Goal: Information Seeking & Learning: Learn about a topic

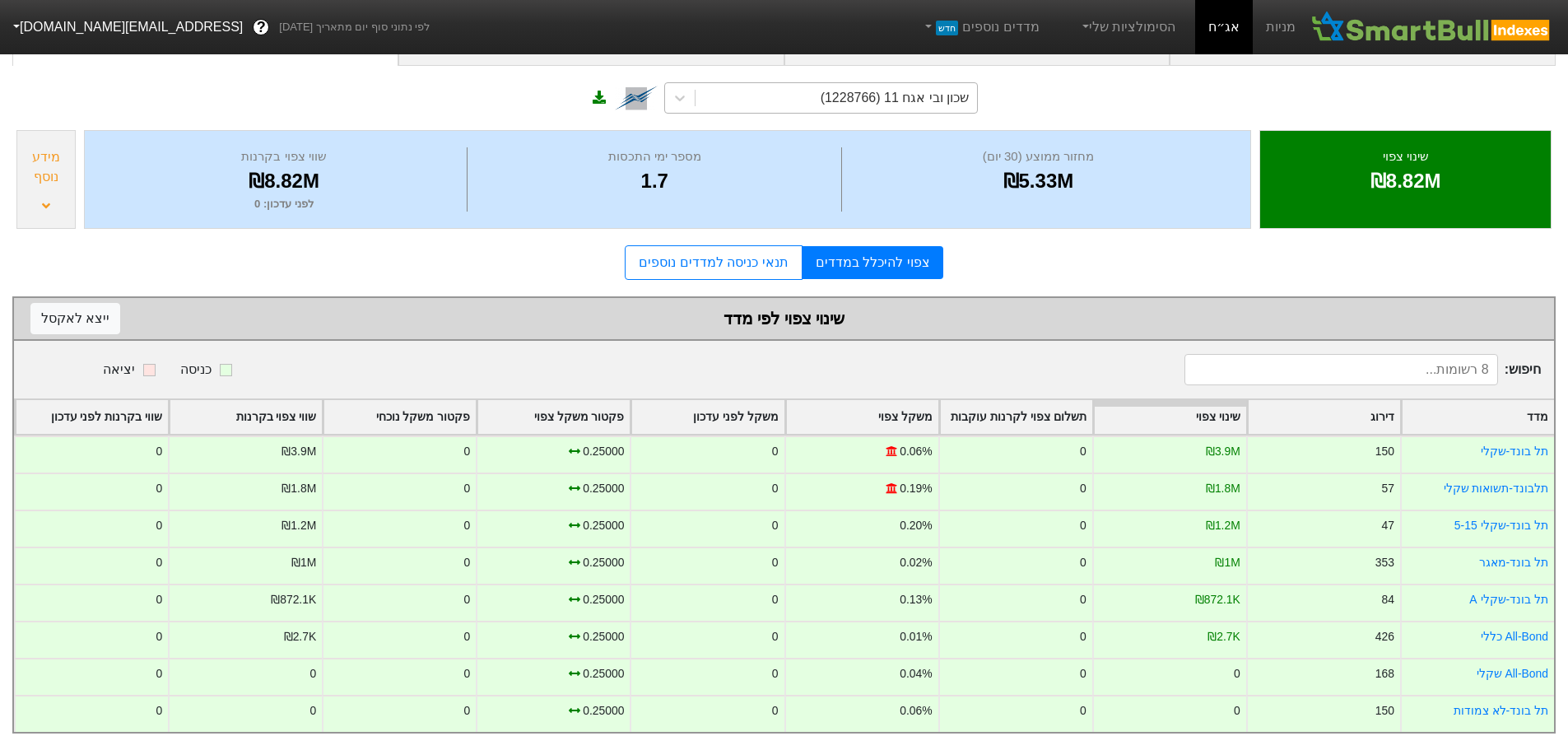
scroll to position [125, 0]
click at [934, 91] on div "שכון ובי אגח 11 (1228766)" at bounding box center [895, 98] width 149 height 20
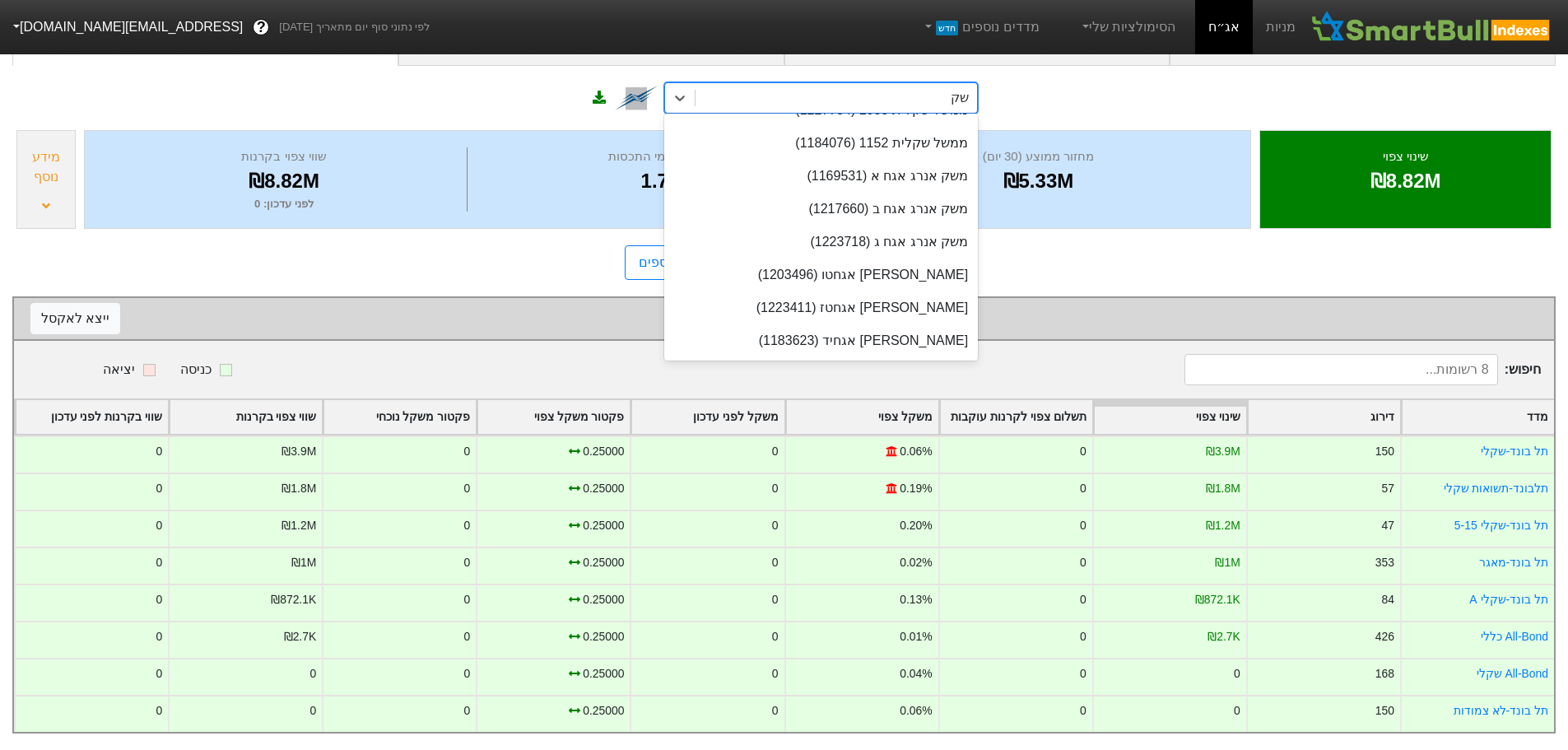
scroll to position [0, 0]
type input "ש"
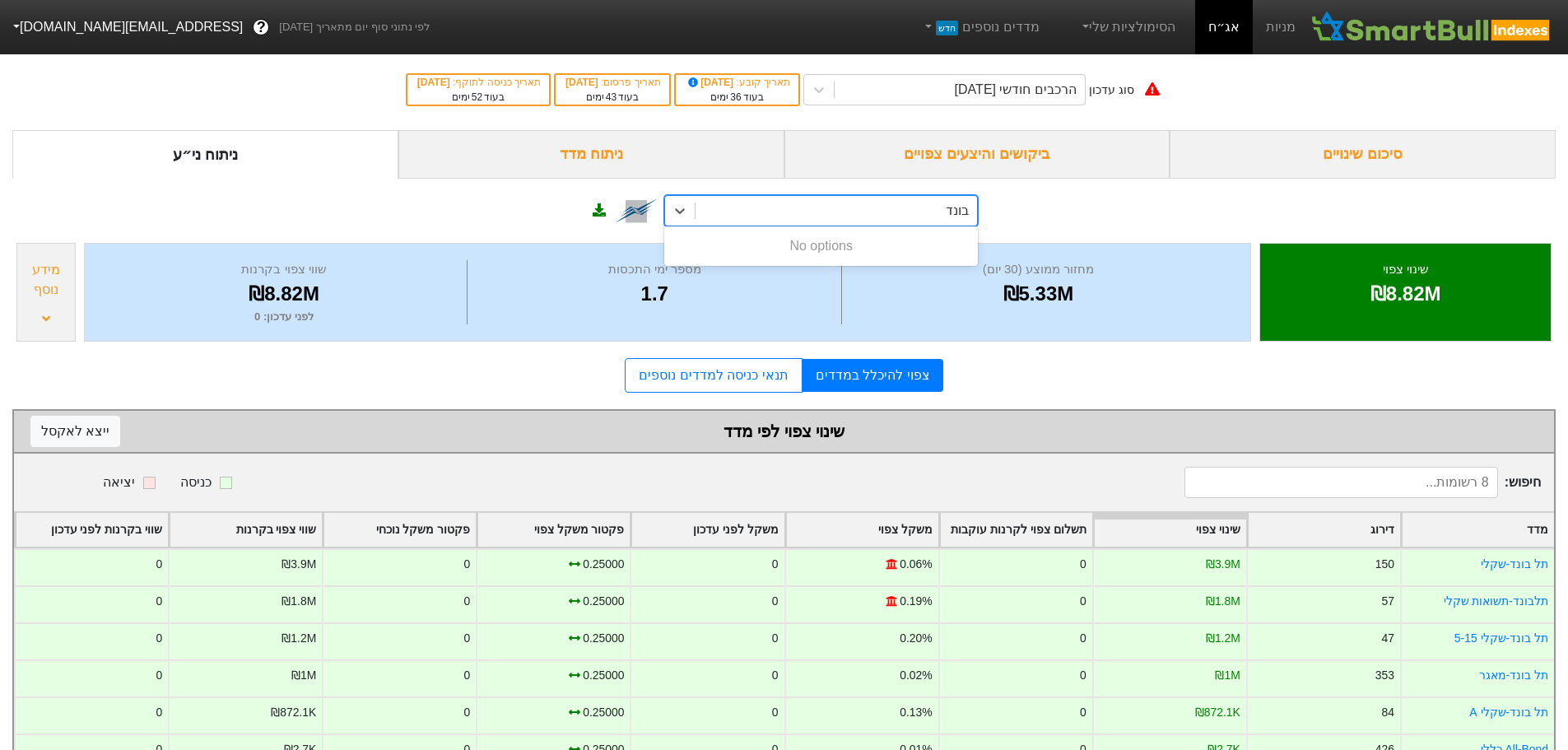
type input "בונד"
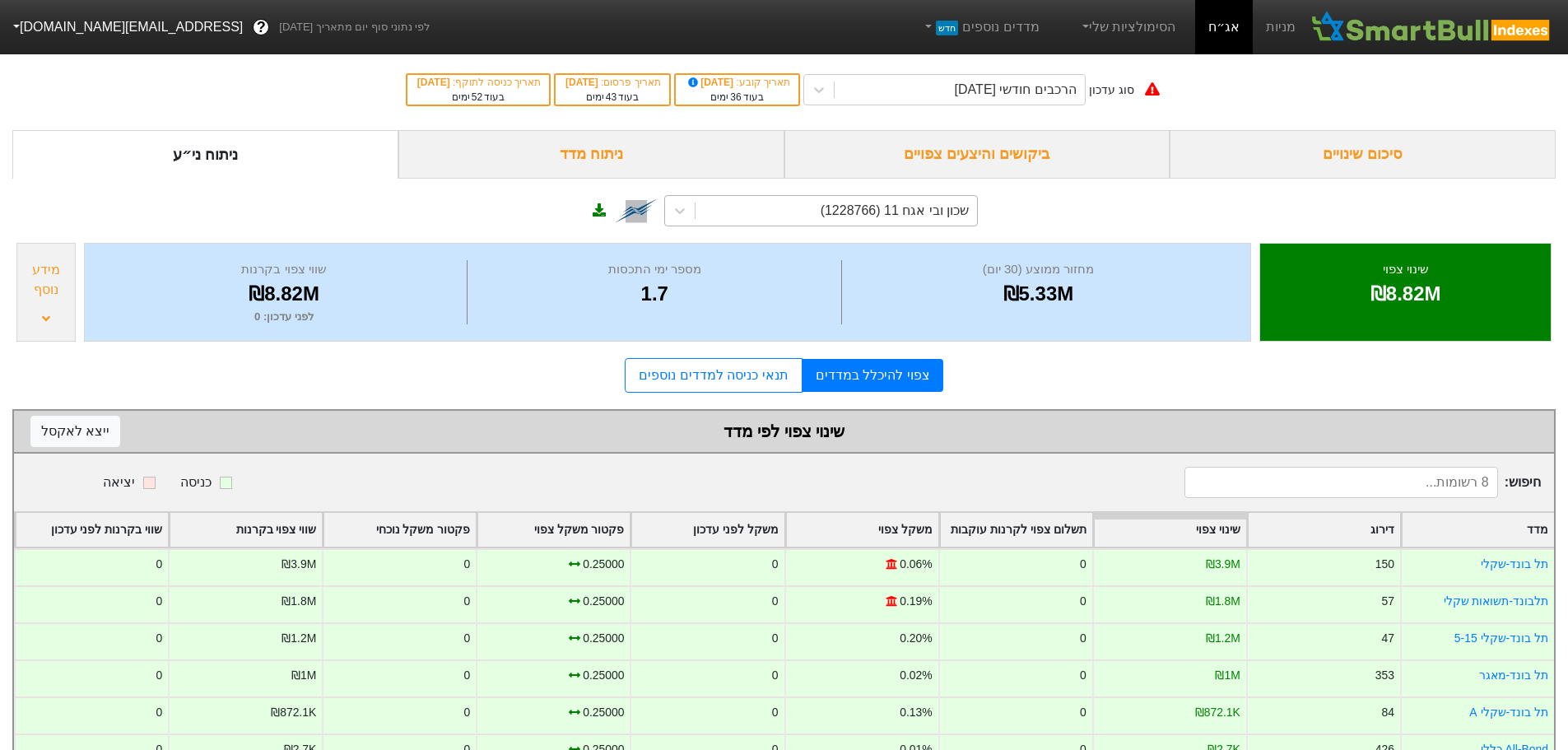
click at [999, 153] on div "ביקושים והיצעים צפויים" at bounding box center [977, 154] width 386 height 49
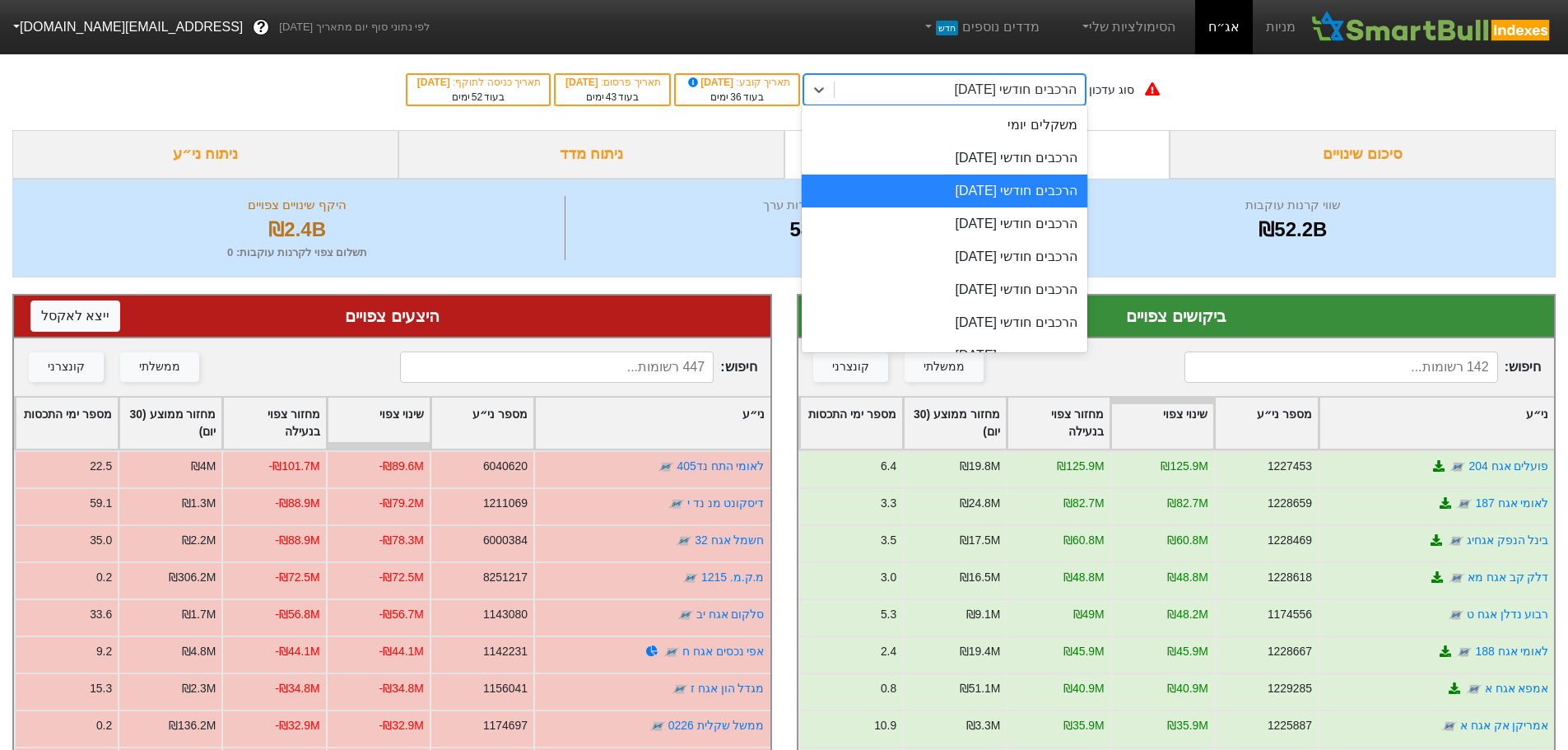
click at [1065, 83] on div "הרכבים חודשי [DATE]" at bounding box center [1015, 90] width 122 height 20
click at [1040, 170] on div "הרכבים חודשי [DATE]" at bounding box center [944, 158] width 286 height 33
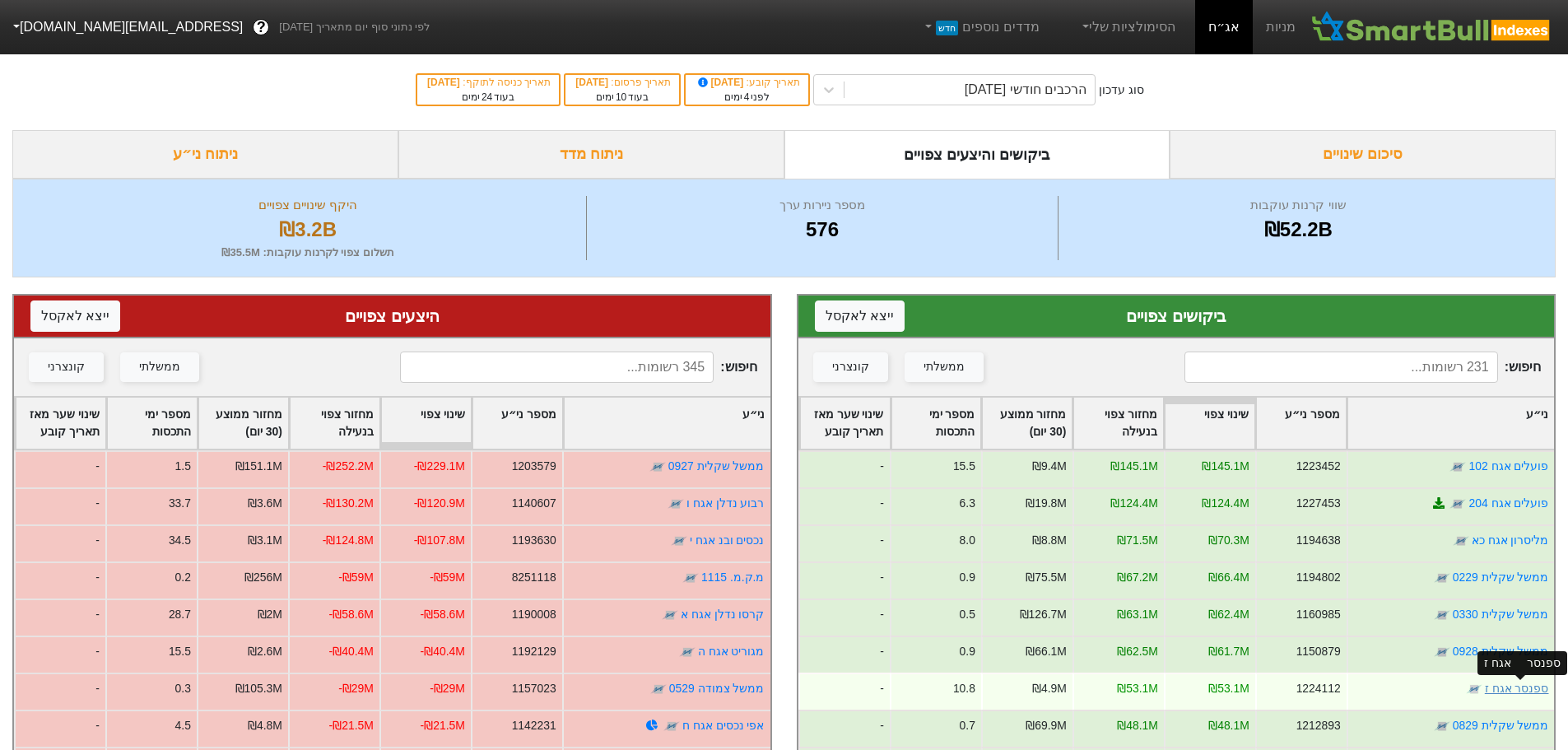
click at [1517, 691] on link "ספנסר אגח ז" at bounding box center [1516, 688] width 64 height 13
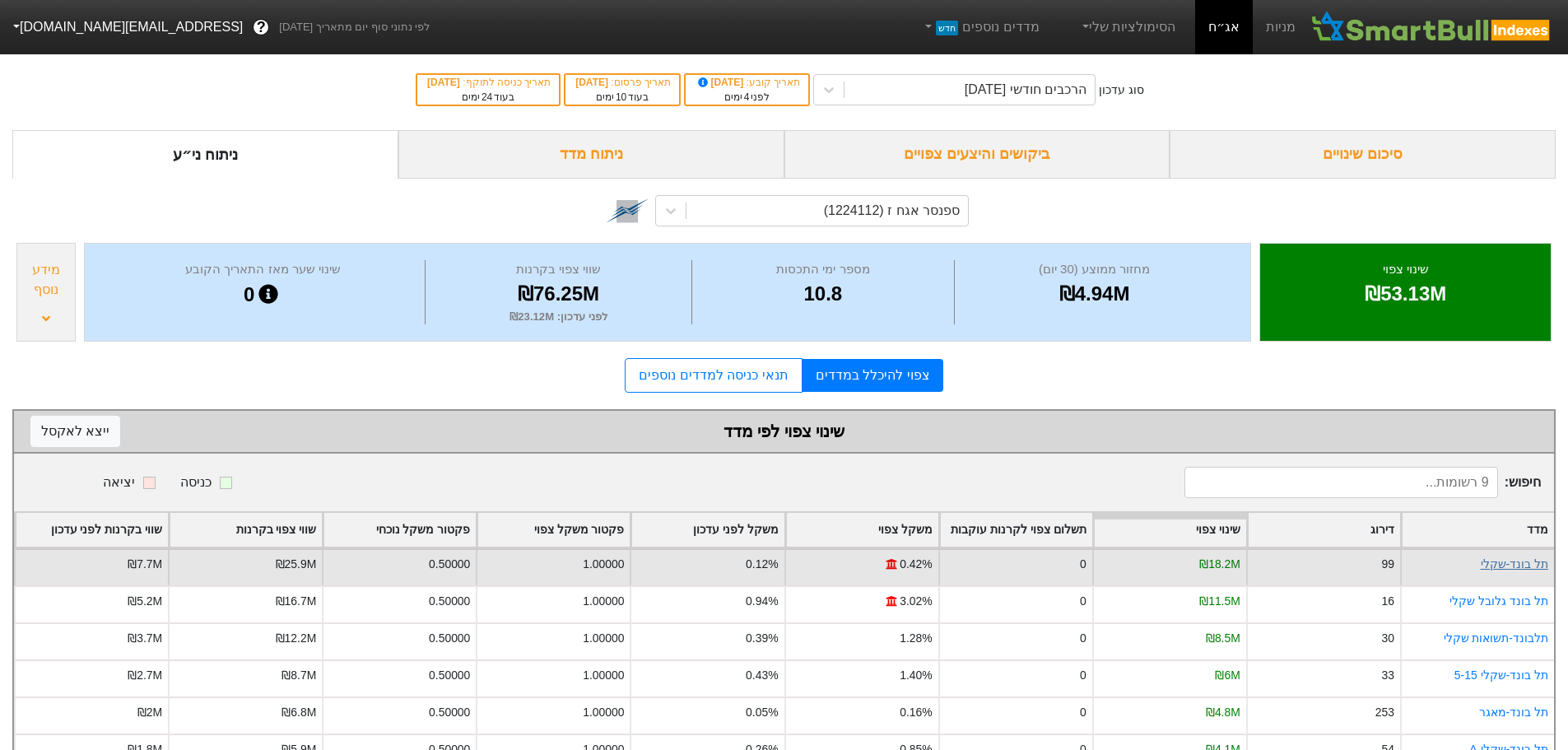
click at [1512, 560] on link "תל בונד-שקלי" at bounding box center [1515, 564] width 68 height 13
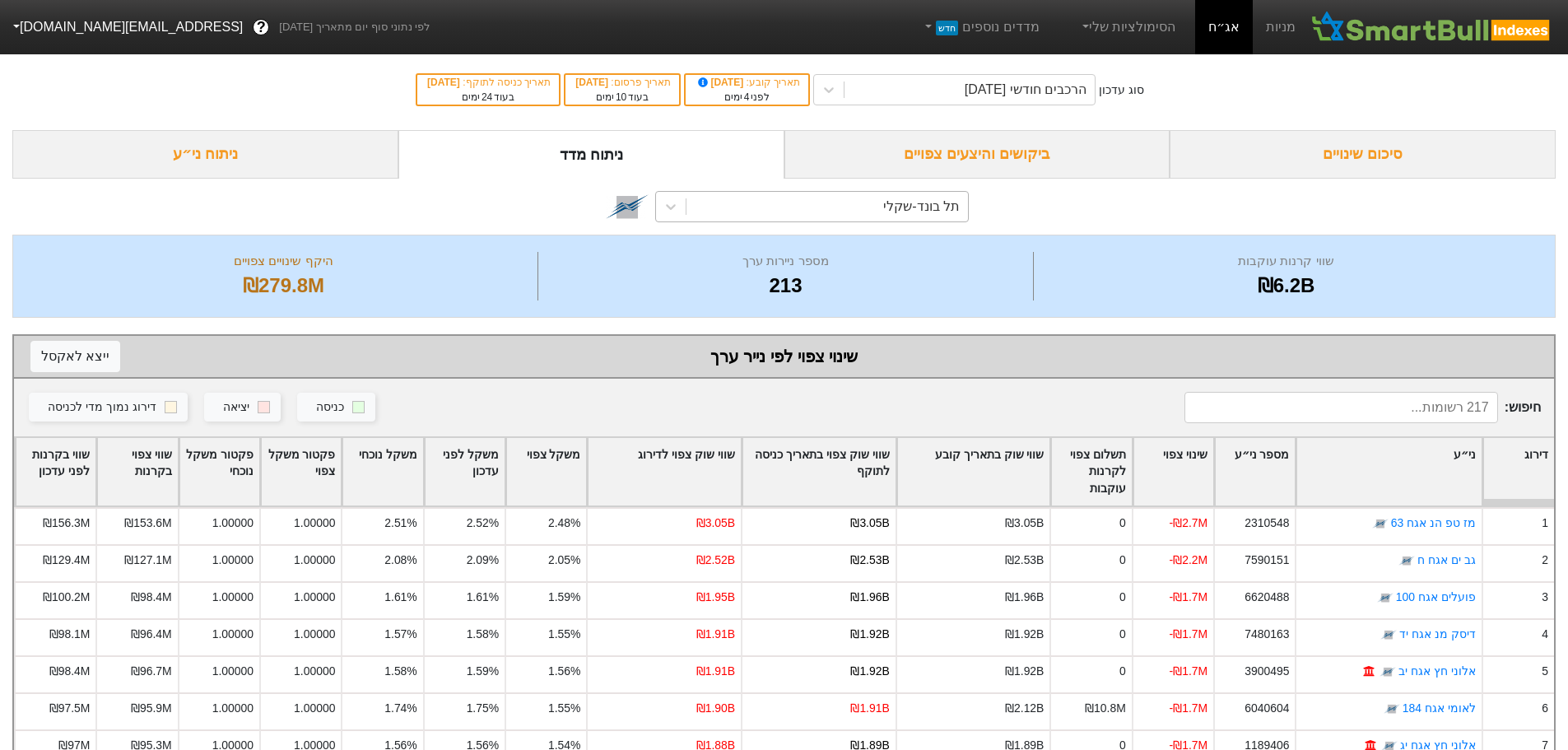
click at [860, 201] on div "תל בונד-שקלי" at bounding box center [827, 206] width 281 height 29
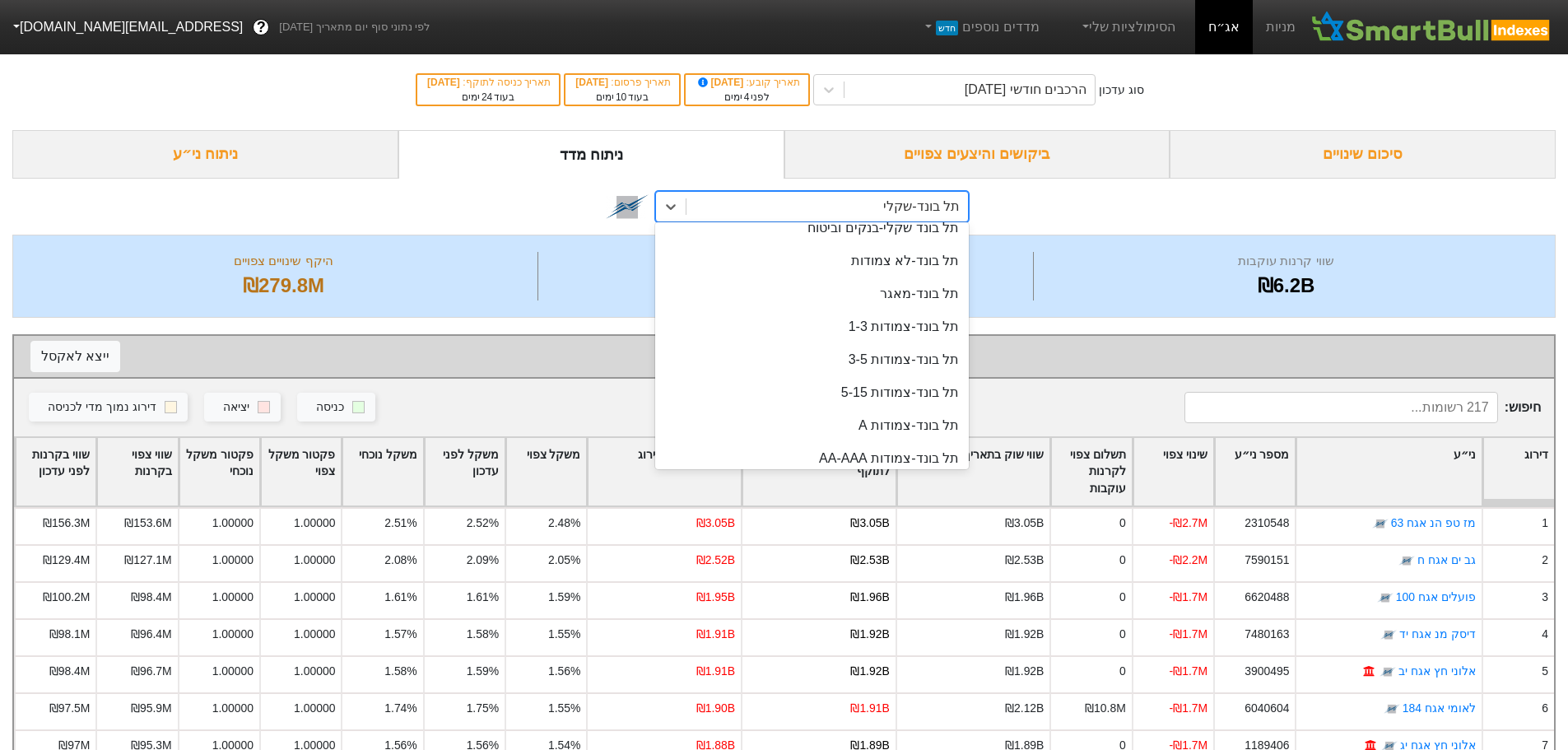
scroll to position [311, 0]
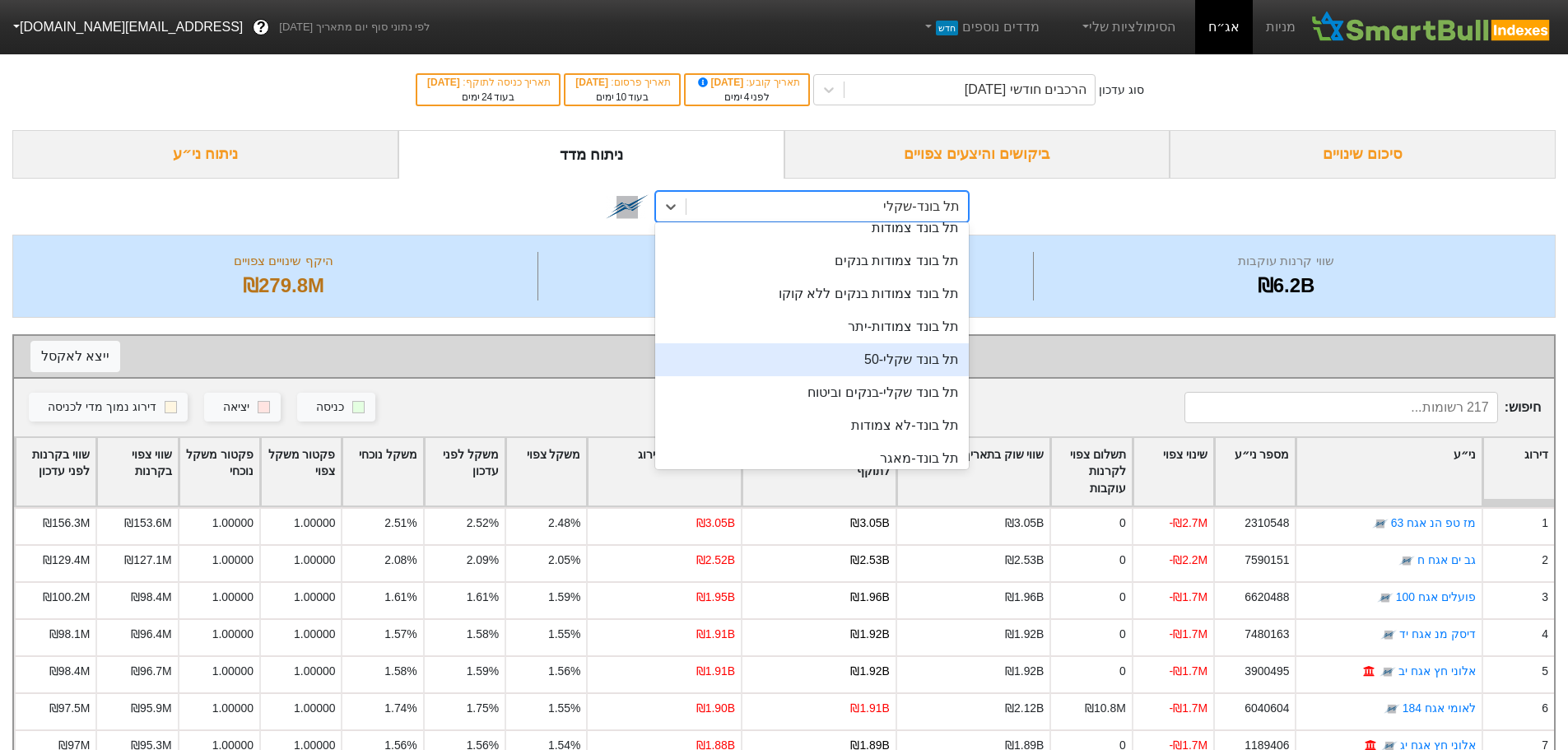
click at [824, 362] on div "תל בונד שקלי-50" at bounding box center [811, 359] width 313 height 33
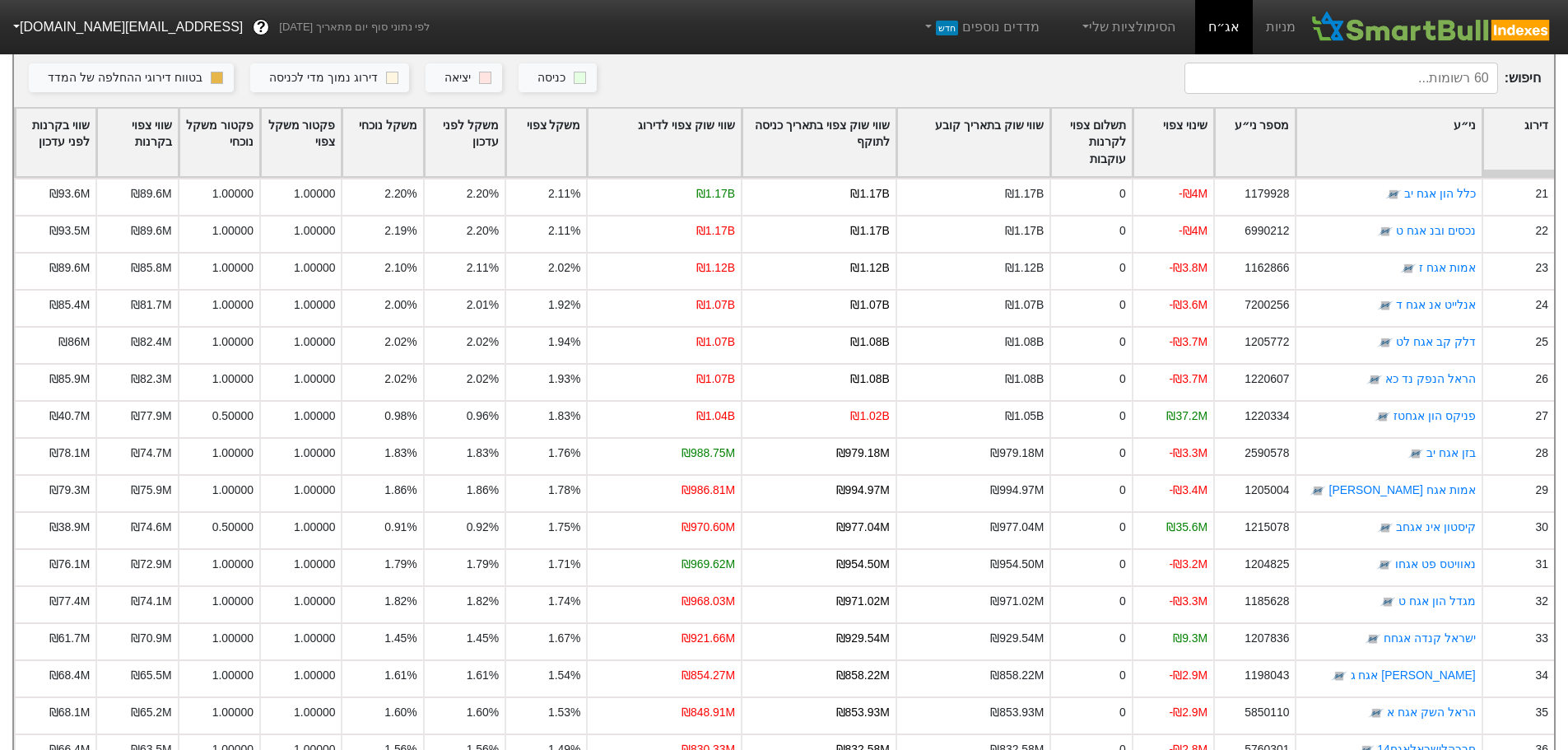
scroll to position [824, 0]
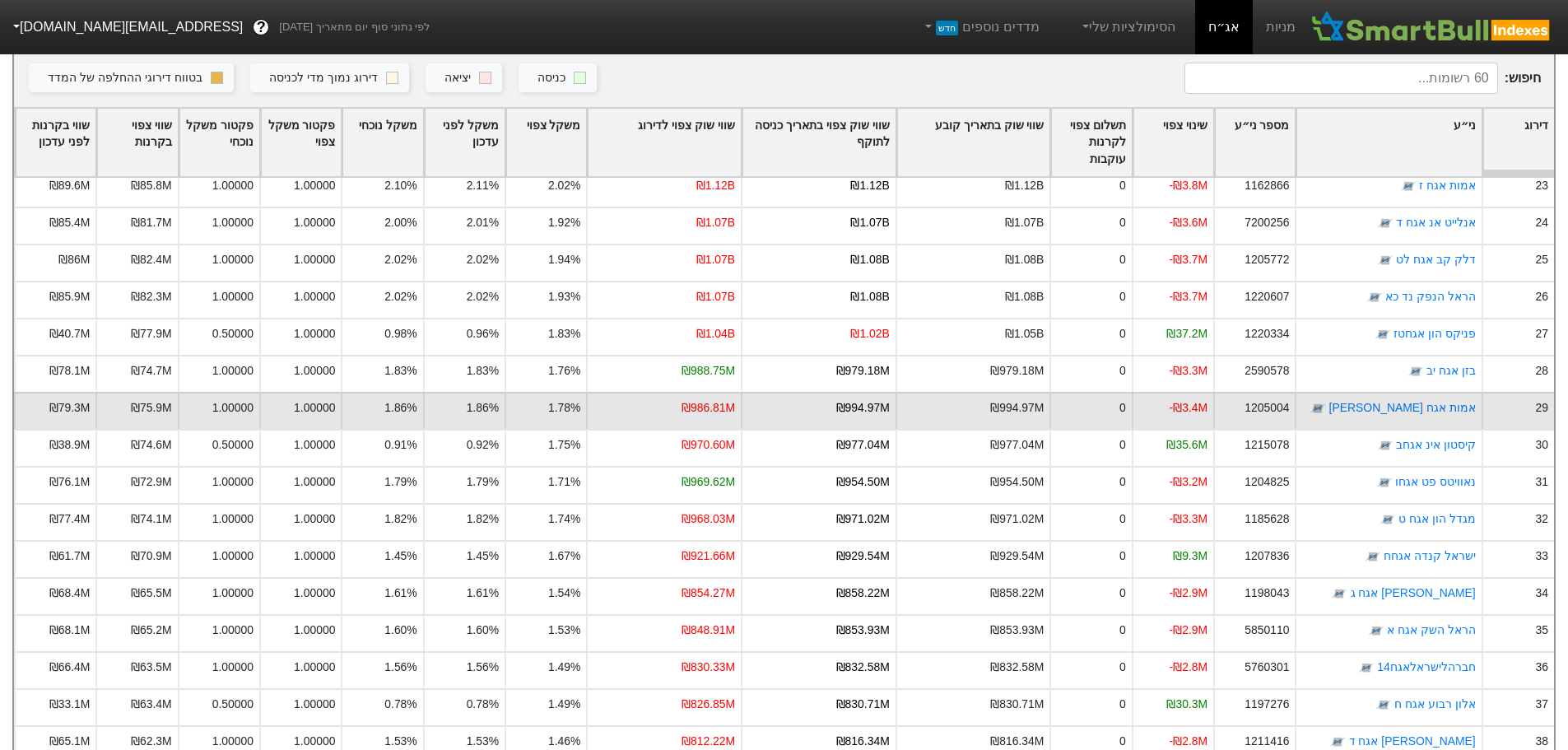
click at [719, 400] on div "₪986.81M" at bounding box center [708, 407] width 53 height 17
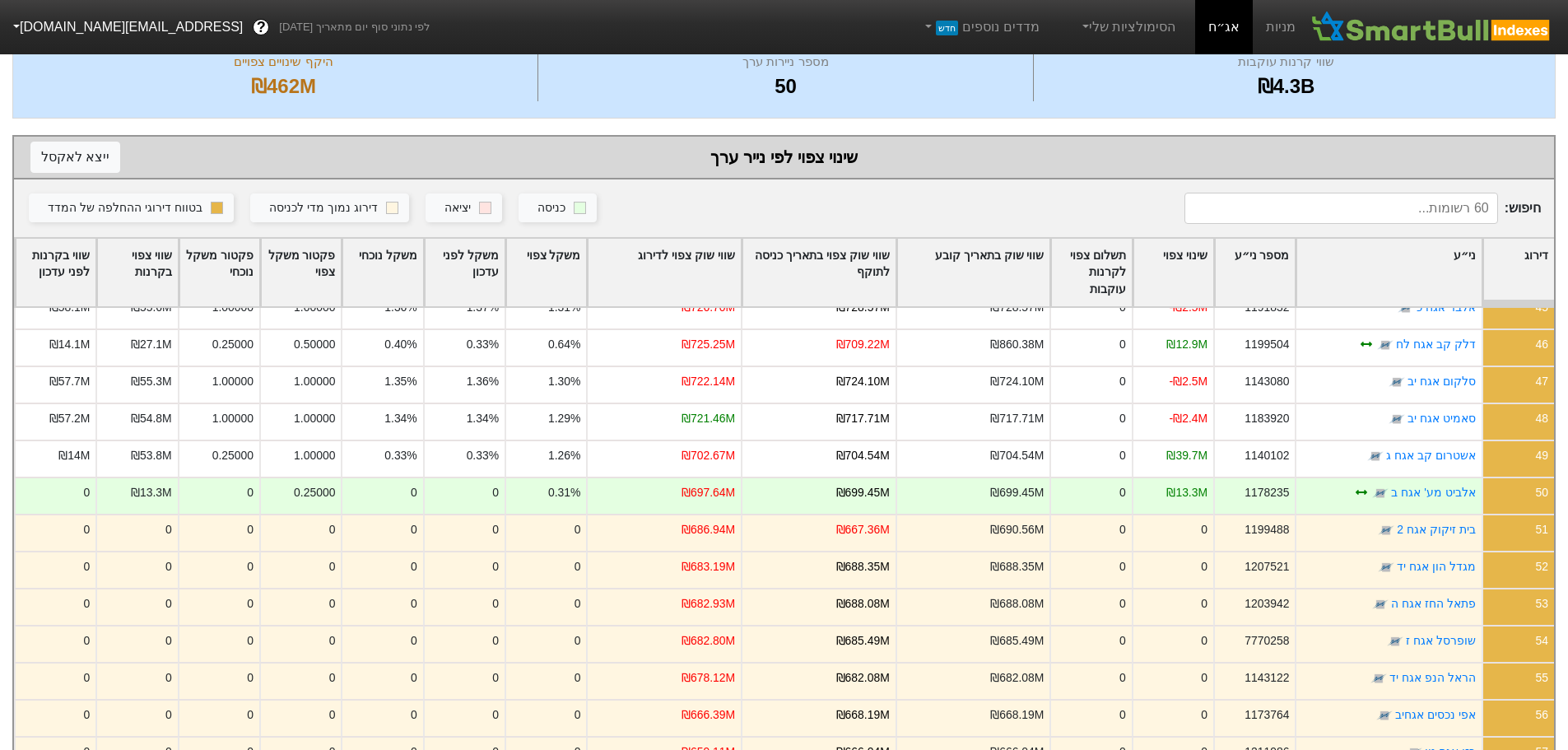
scroll to position [0, 0]
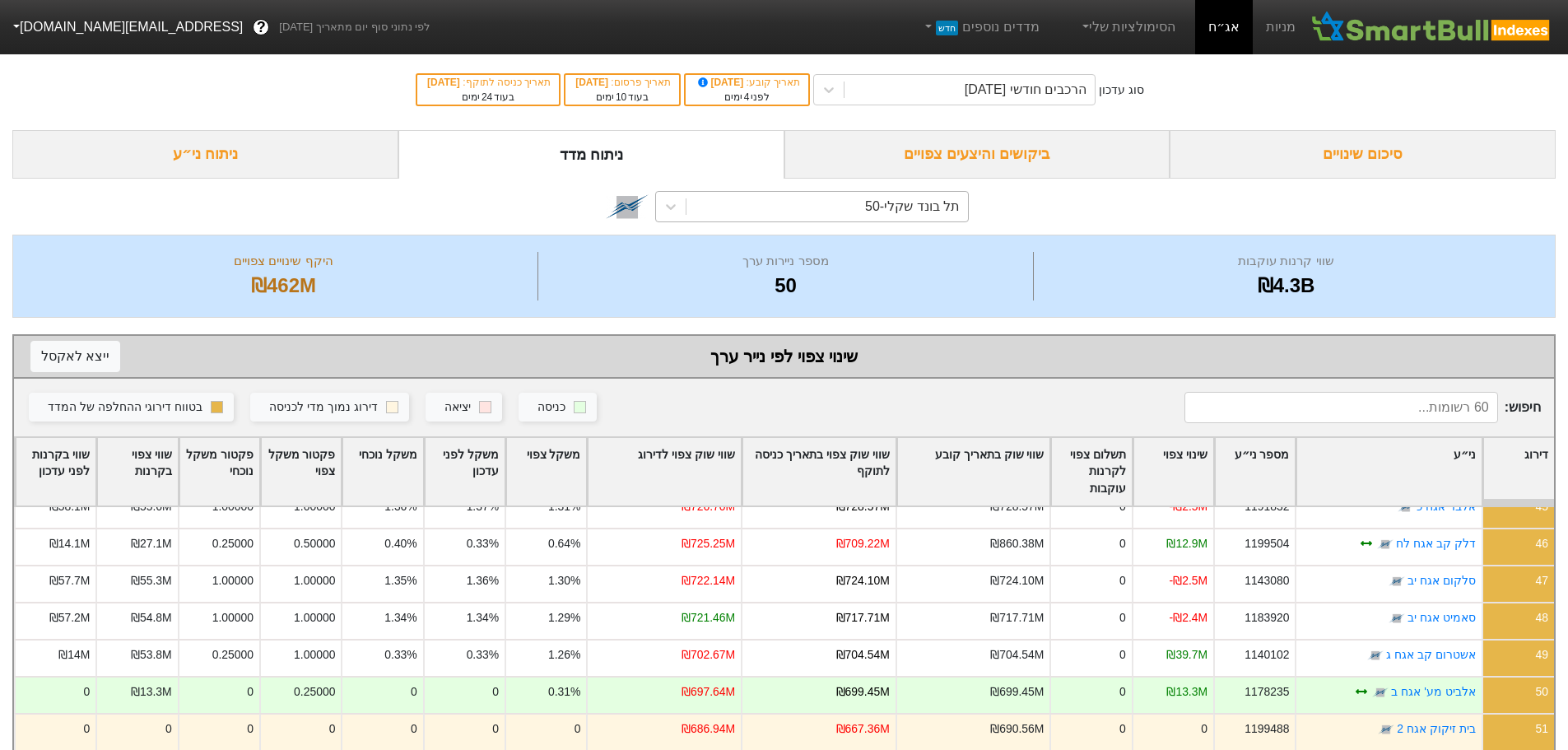
click at [951, 216] on div "תל בונד שקלי-50" at bounding box center [912, 207] width 95 height 20
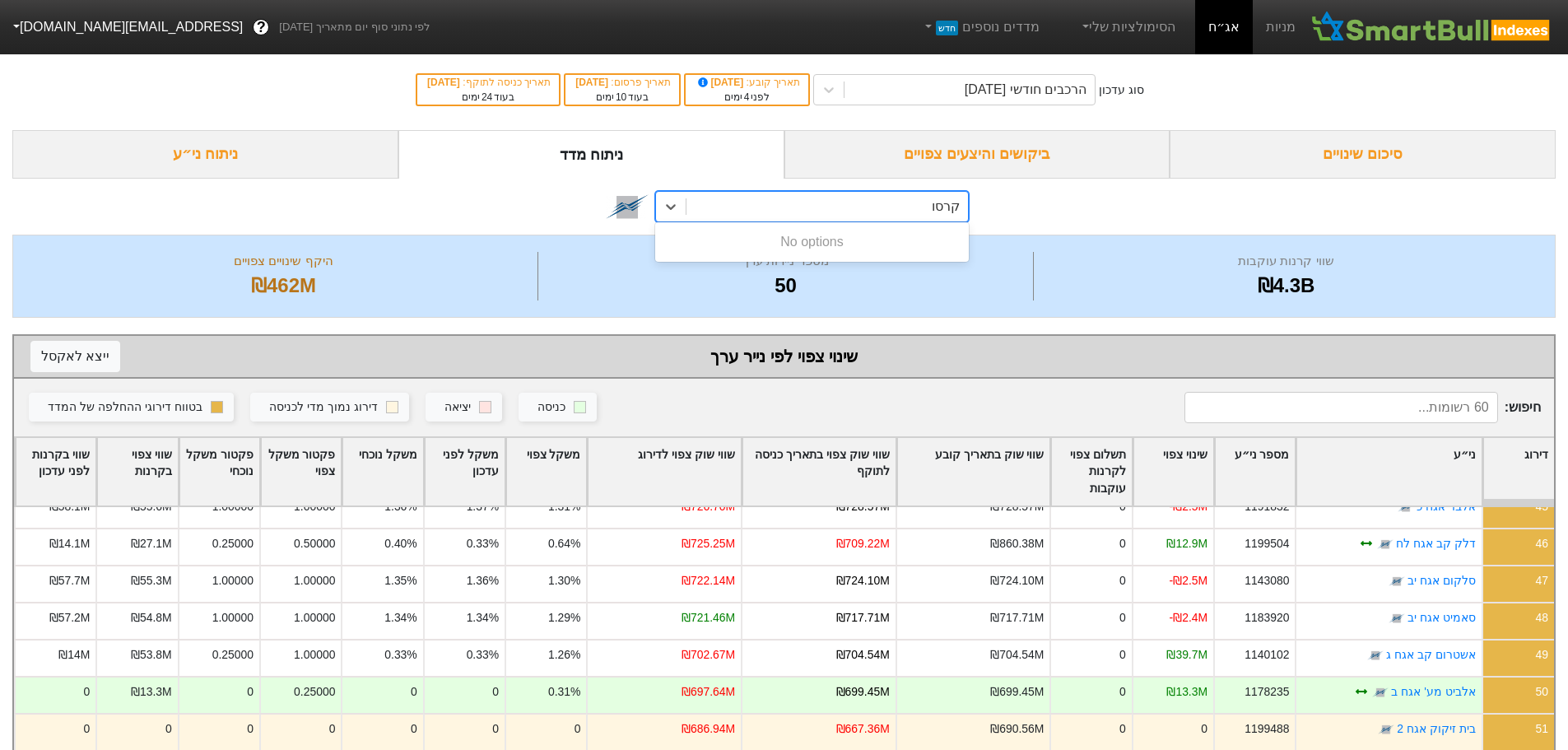
type input "קרסו"
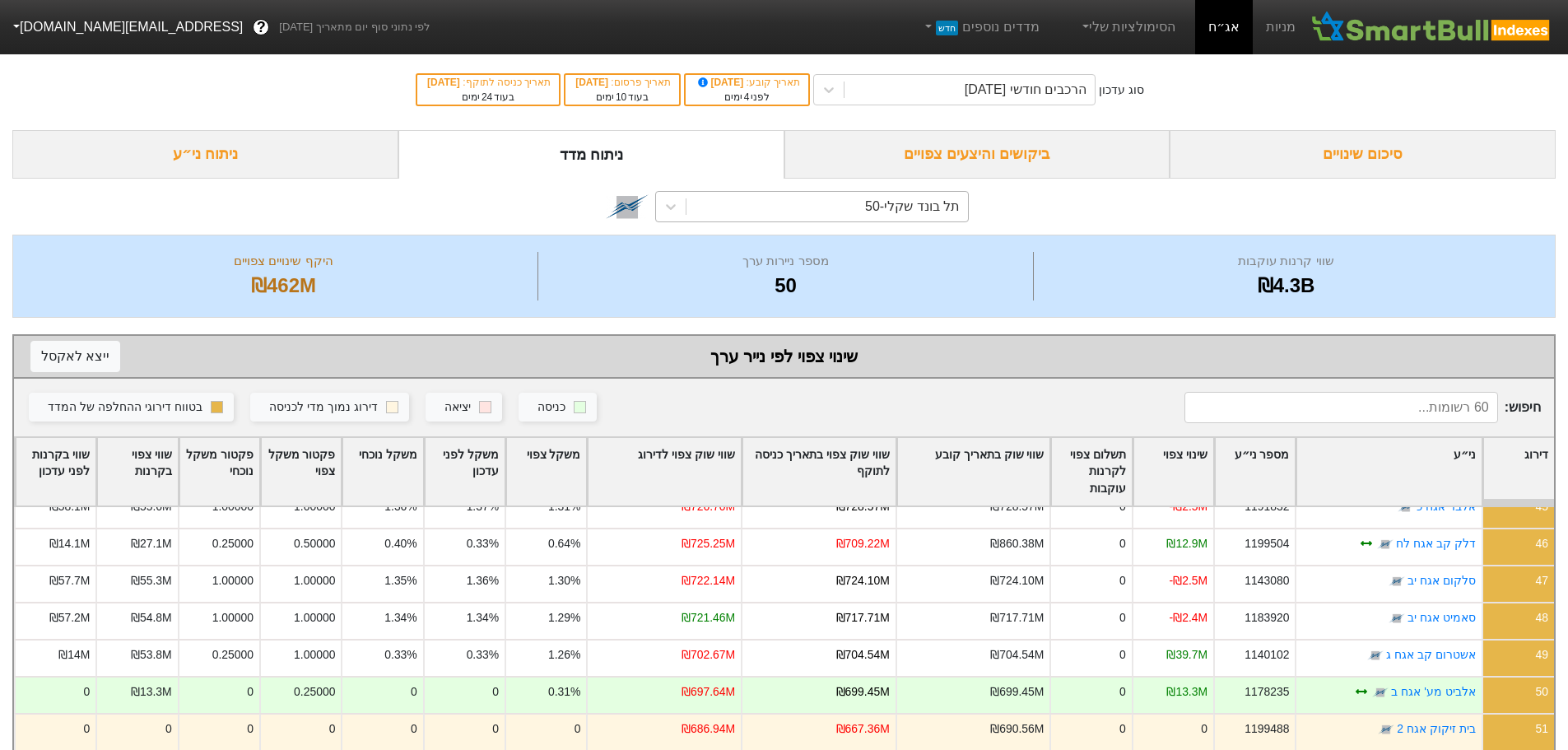
click at [970, 150] on div "ביקושים והיצעים צפויים" at bounding box center [977, 154] width 386 height 49
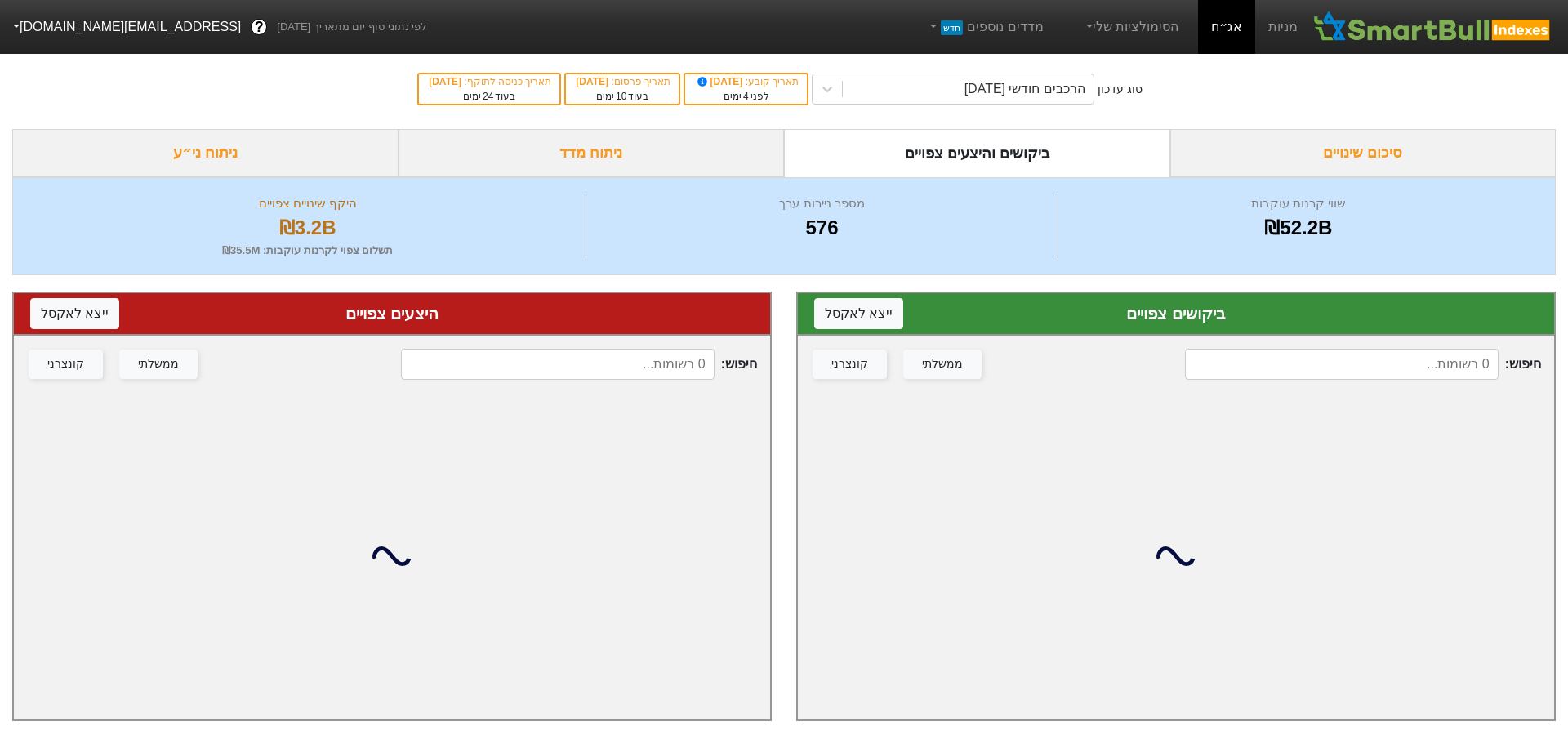
click at [1260, 370] on input at bounding box center [1342, 364] width 313 height 31
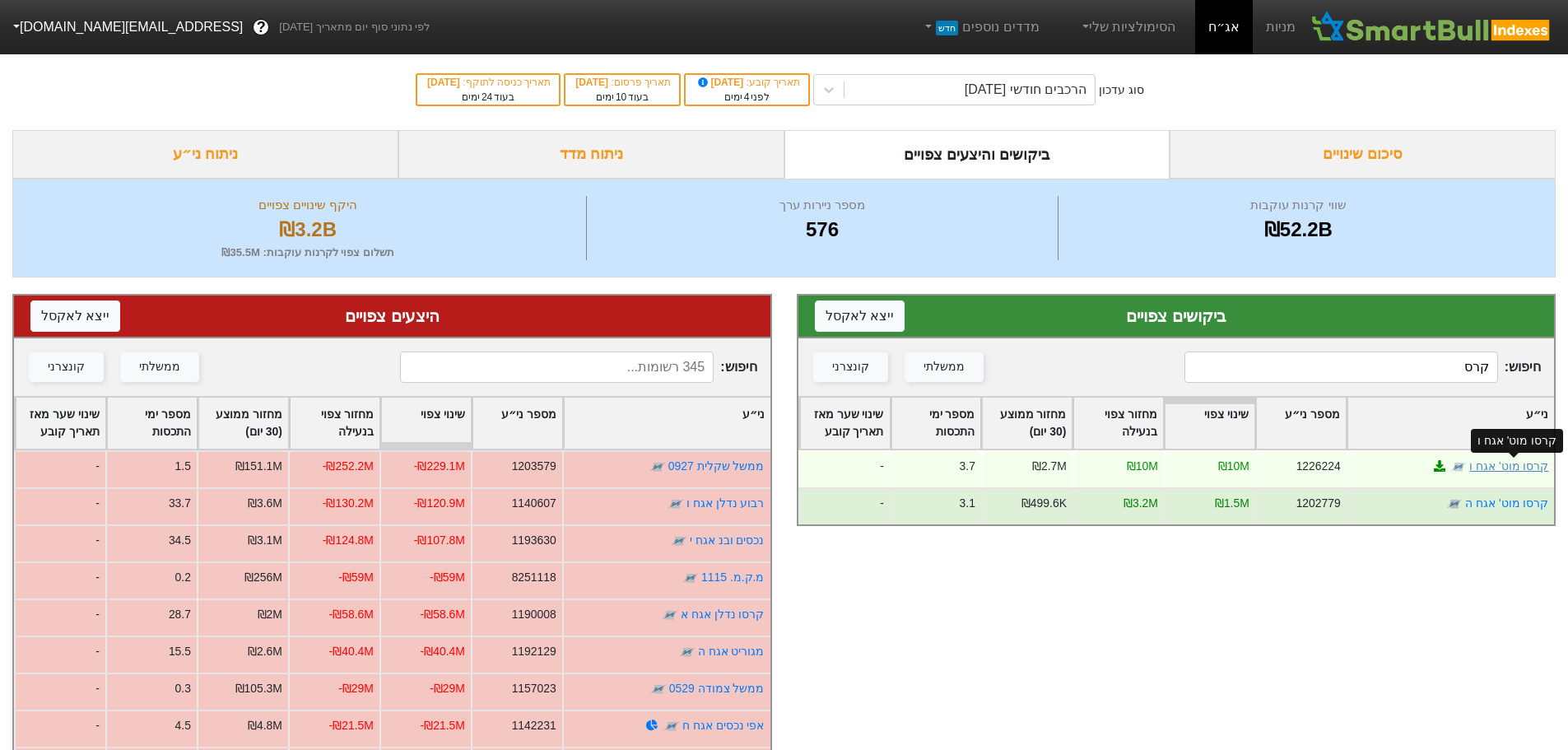
type input "קרס"
click at [1523, 466] on link "קרסו מוט' אגח ו" at bounding box center [1509, 466] width 79 height 13
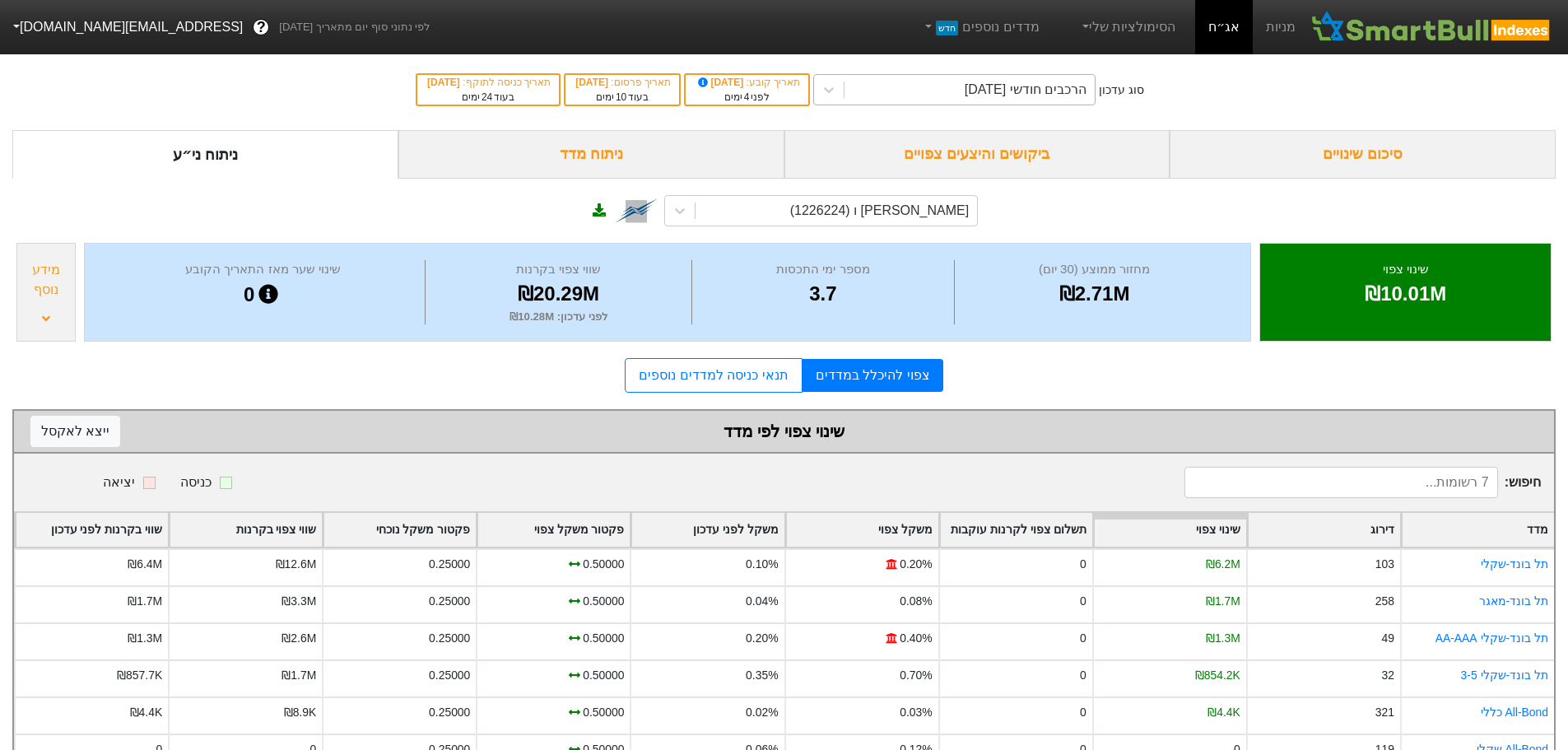
click at [995, 86] on div "הרכבים חודשי [DATE]" at bounding box center [1025, 90] width 122 height 20
